Goal: Check status: Check status

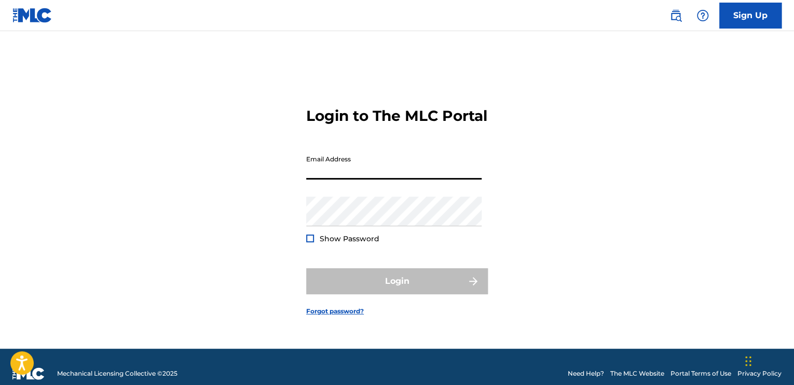
type input "[EMAIL_ADDRESS][DOMAIN_NAME]"
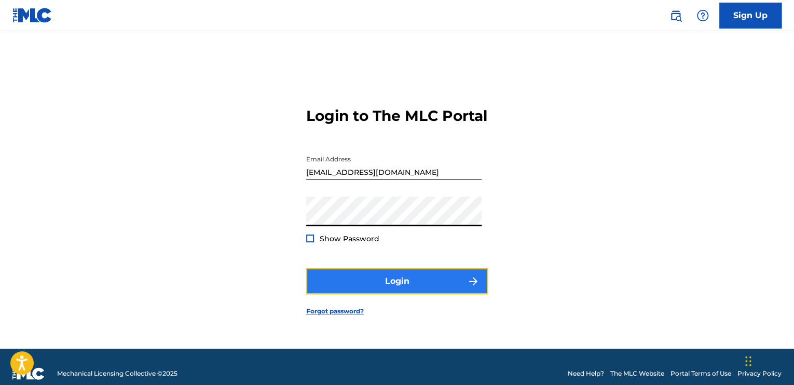
click at [418, 286] on button "Login" at bounding box center [397, 281] width 182 height 26
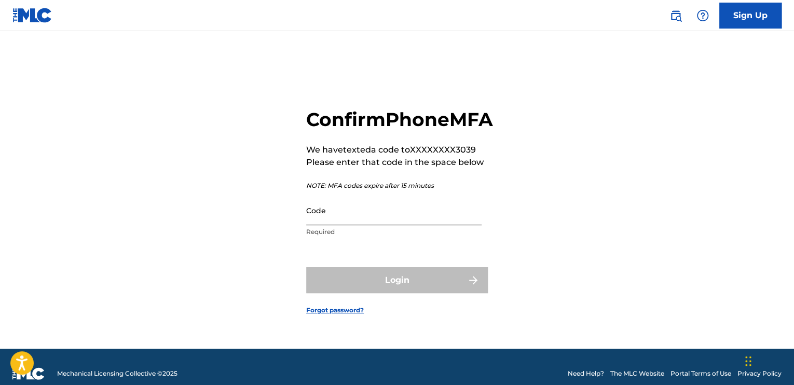
click at [361, 225] on input "Code" at bounding box center [393, 211] width 175 height 30
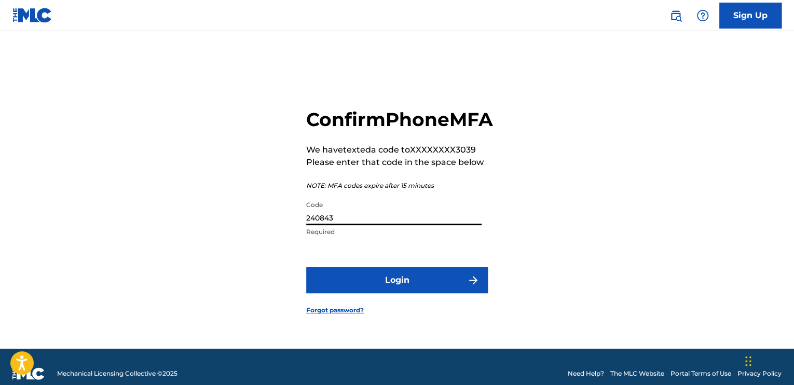
type input "240843"
click at [306, 267] on button "Login" at bounding box center [397, 280] width 182 height 26
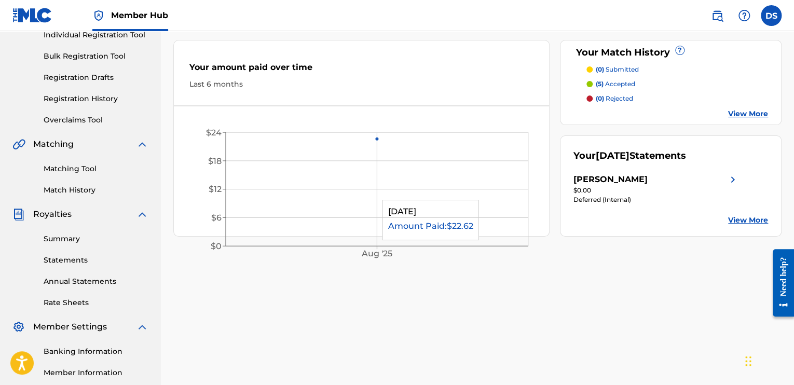
scroll to position [50, 0]
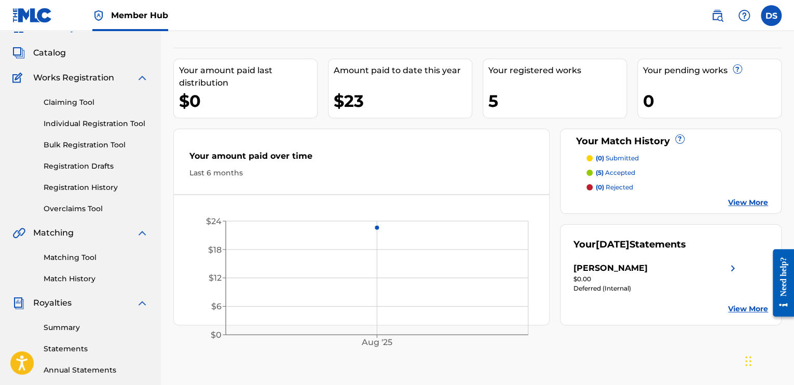
click at [357, 103] on div "$23" at bounding box center [403, 100] width 138 height 23
click at [735, 200] on link "View More" at bounding box center [748, 202] width 40 height 11
